Goal: Information Seeking & Learning: Stay updated

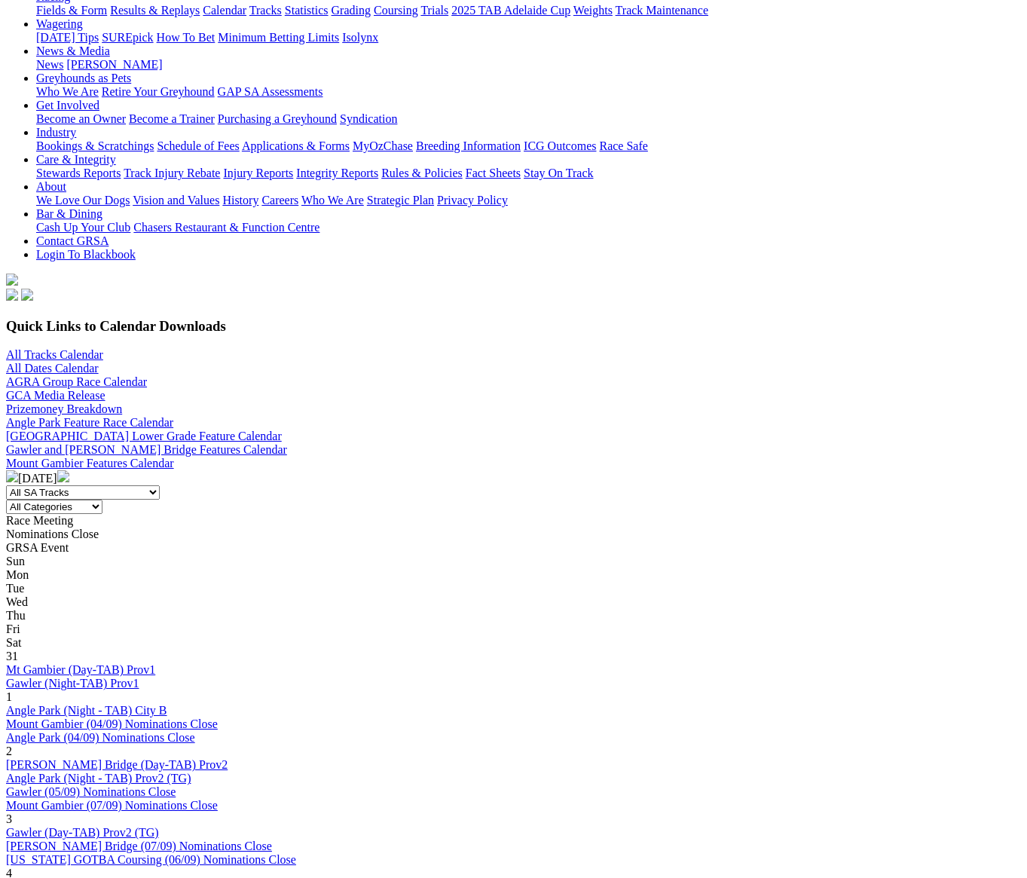
scroll to position [188, 0]
click at [102, 499] on select "All Categories Race Meetings GRSA Events Nomination Dates" at bounding box center [54, 506] width 96 height 14
select select "0"
click at [102, 499] on select "All Categories Race Meetings GRSA Events Nomination Dates" at bounding box center [54, 506] width 96 height 14
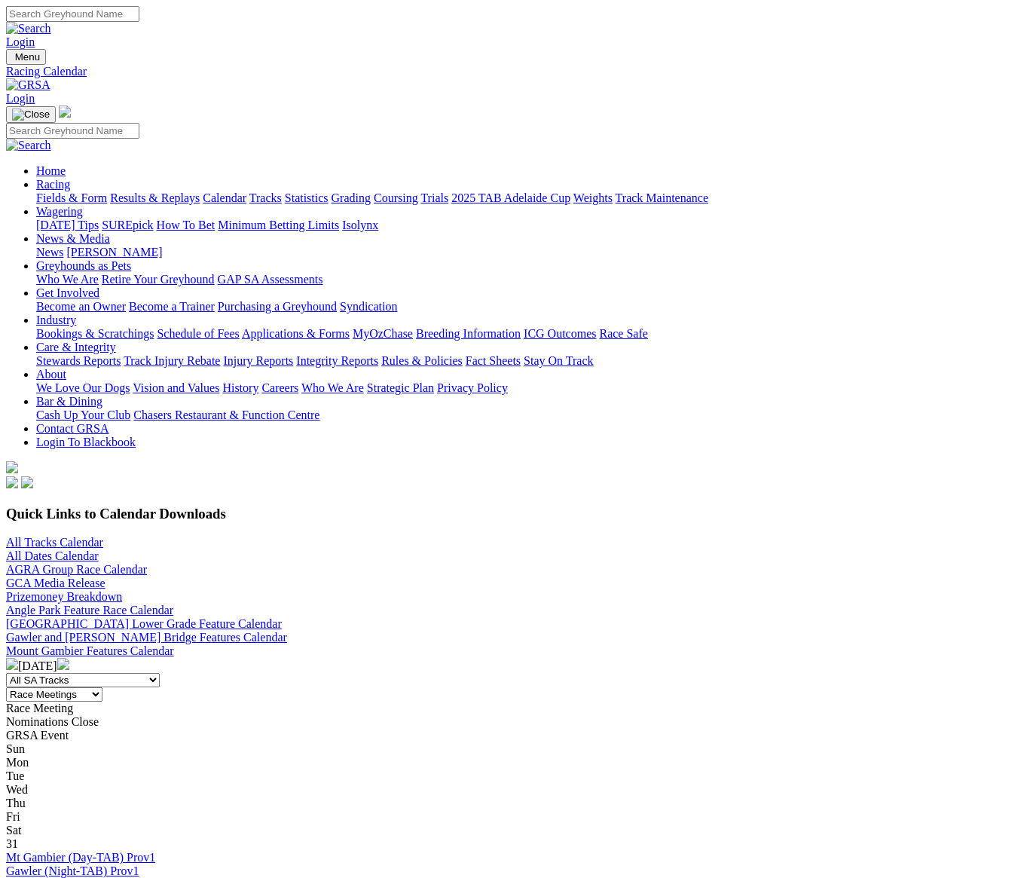
click at [18, 658] on img at bounding box center [12, 664] width 12 height 12
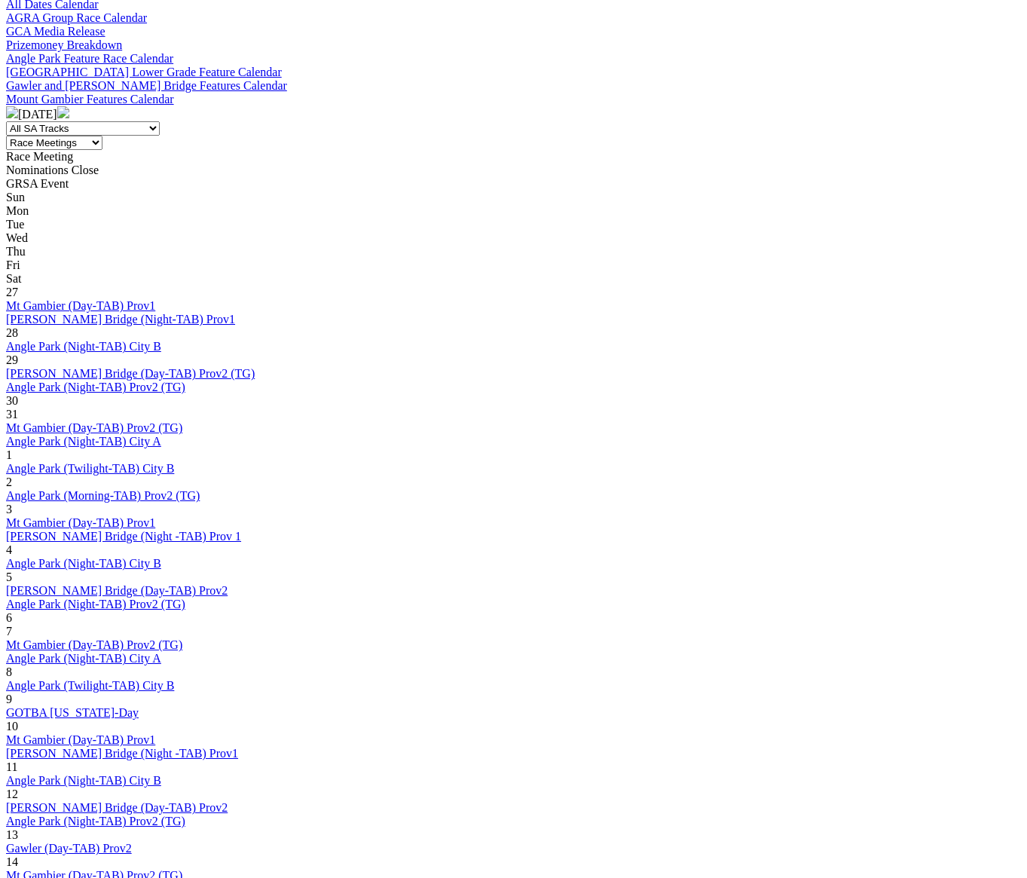
scroll to position [565, 0]
